Goal: Information Seeking & Learning: Learn about a topic

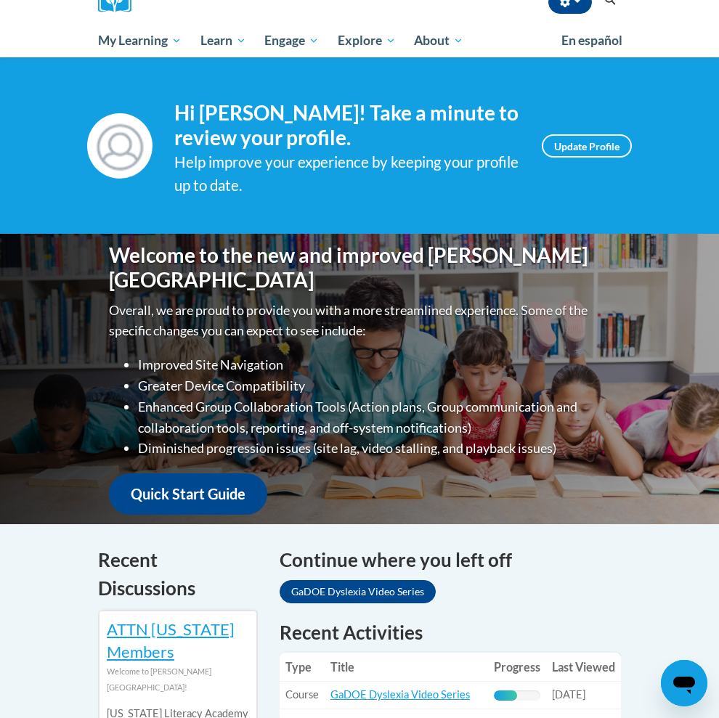
scroll to position [146, 0]
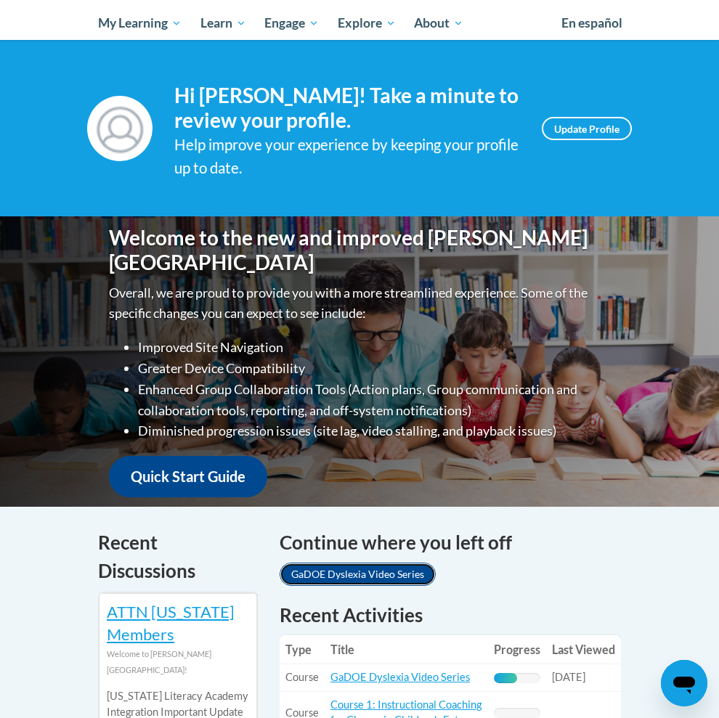
click at [364, 562] on link "GaDOE Dyslexia Video Series" at bounding box center [357, 573] width 156 height 23
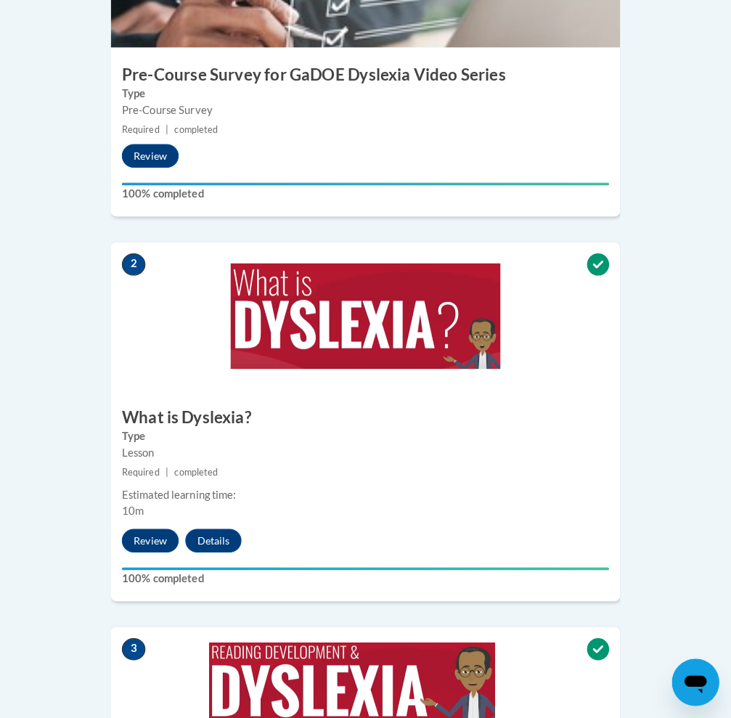
scroll to position [668, 0]
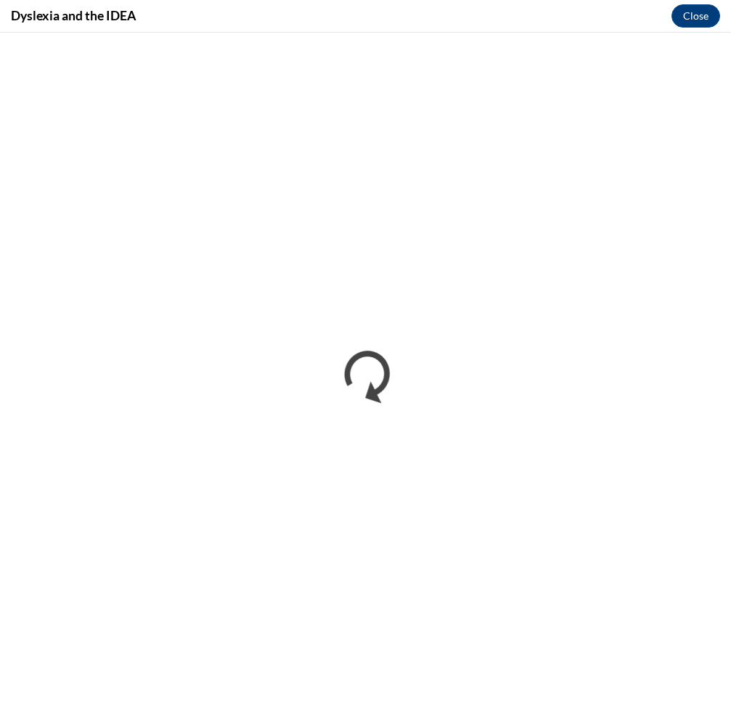
scroll to position [0, 0]
